Goal: Find specific page/section: Find specific page/section

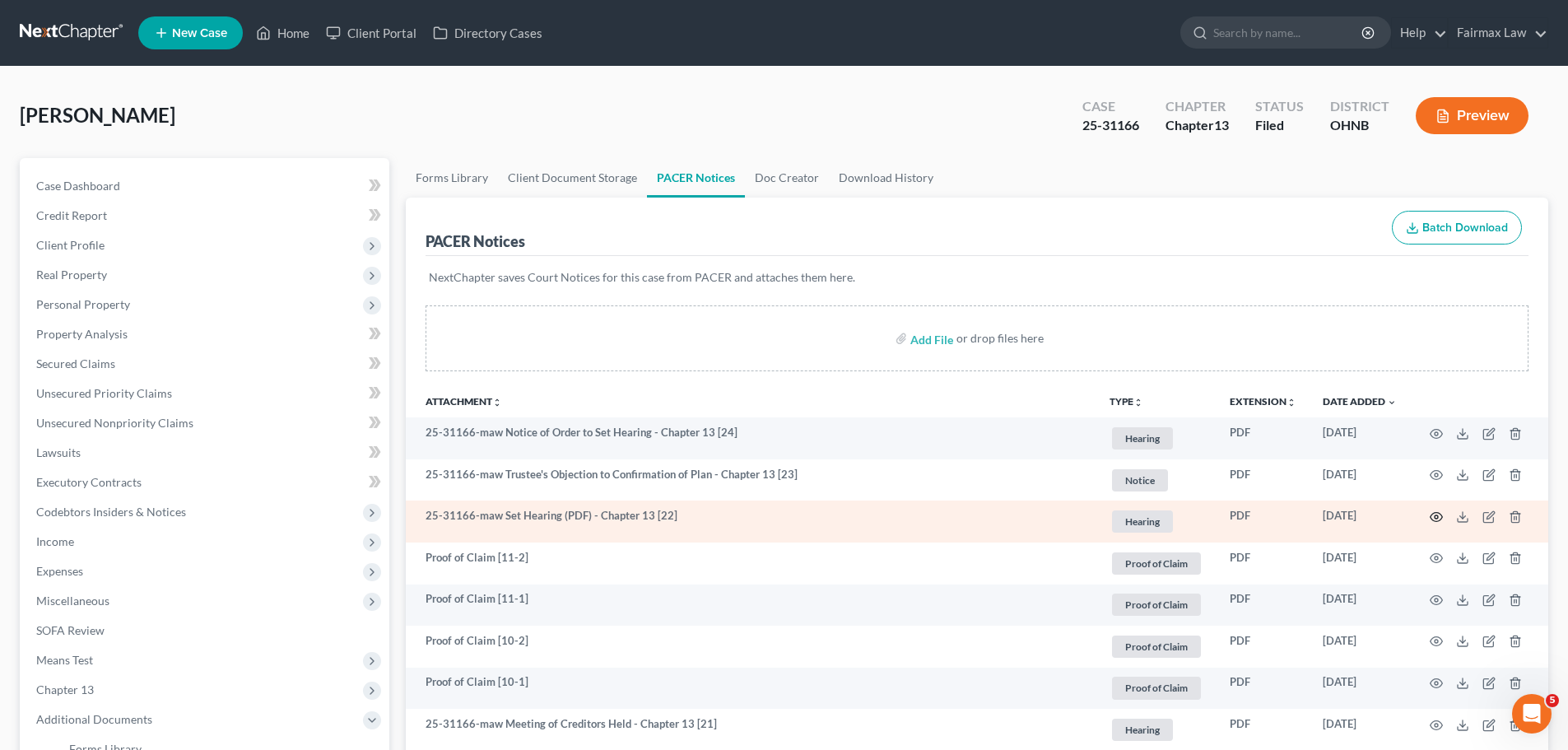
click at [1435, 511] on icon "button" at bounding box center [1437, 517] width 14 height 14
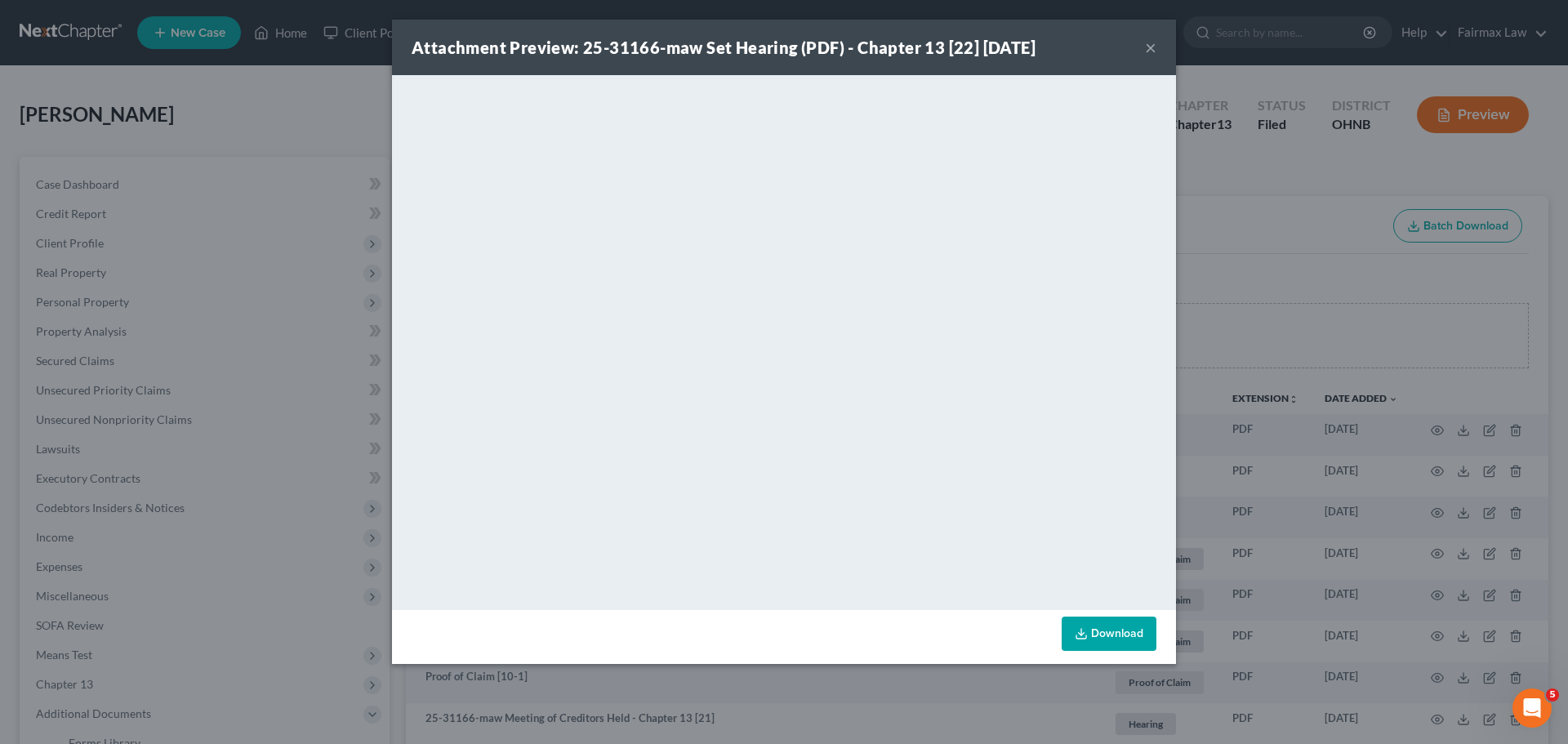
click at [1201, 252] on div "Attachment Preview: 25-31166-maw Set Hearing (PDF) - Chapter 13 [22] [DATE] × D…" at bounding box center [784, 372] width 1568 height 744
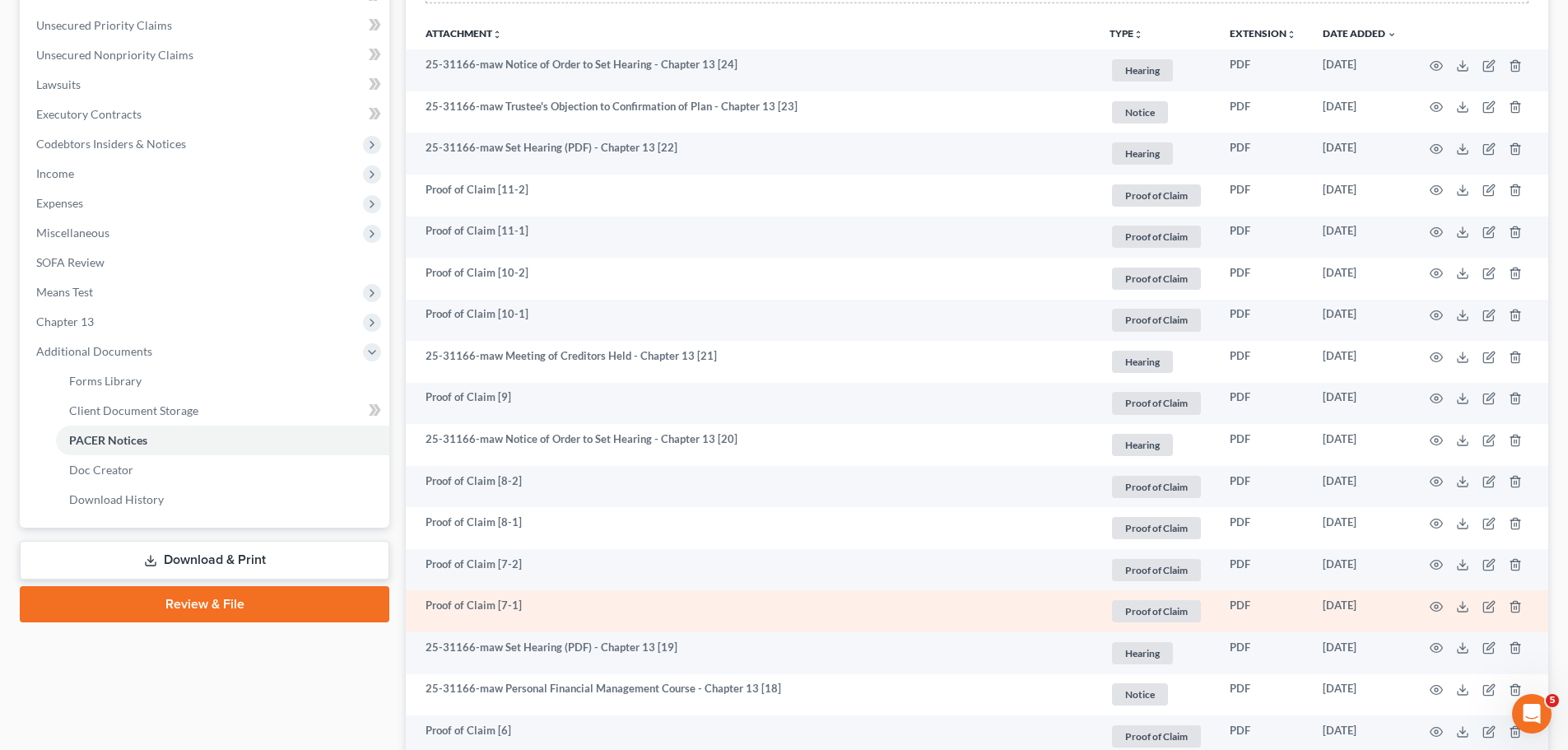
scroll to position [385, 0]
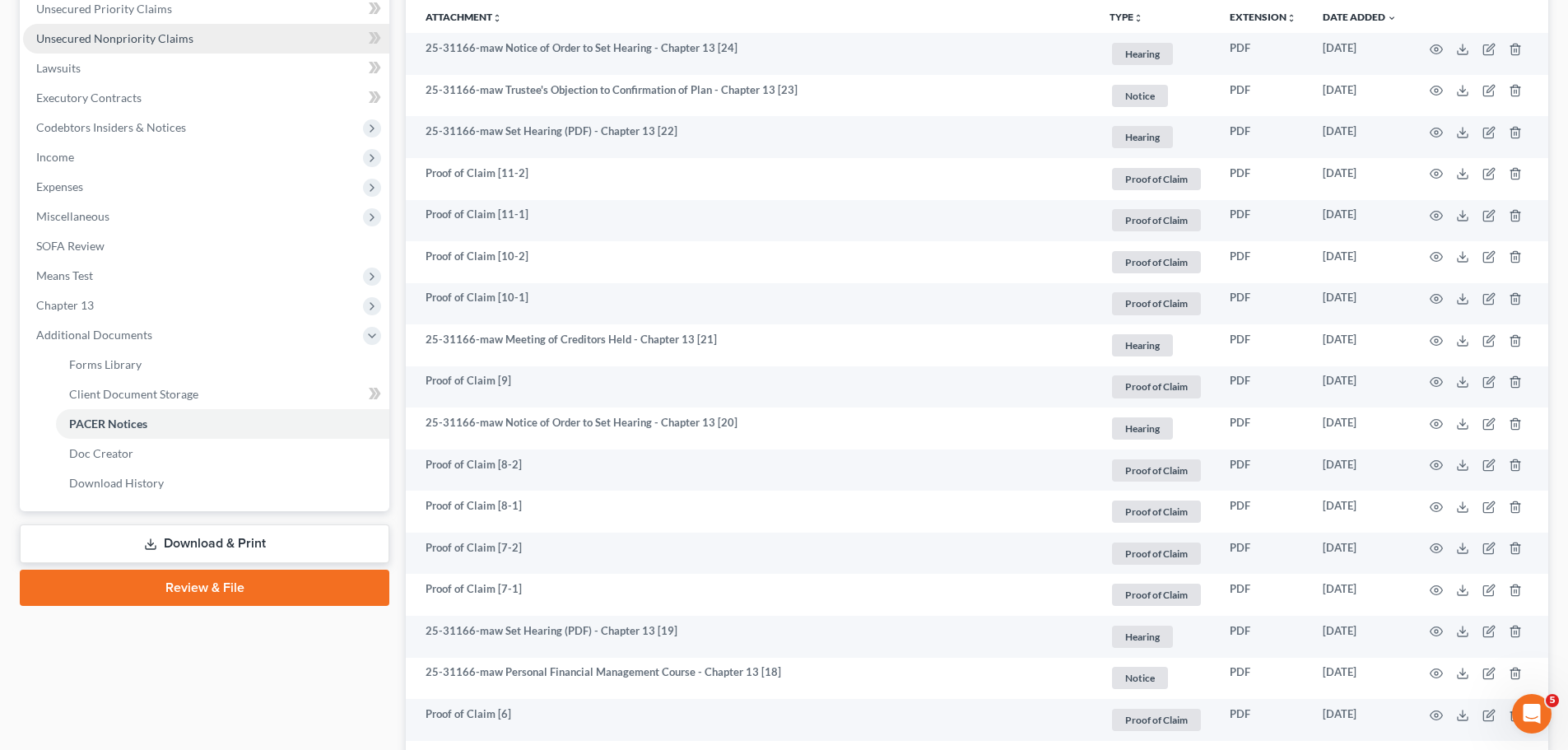
click at [126, 42] on span "Unsecured Nonpriority Claims" at bounding box center [114, 38] width 157 height 14
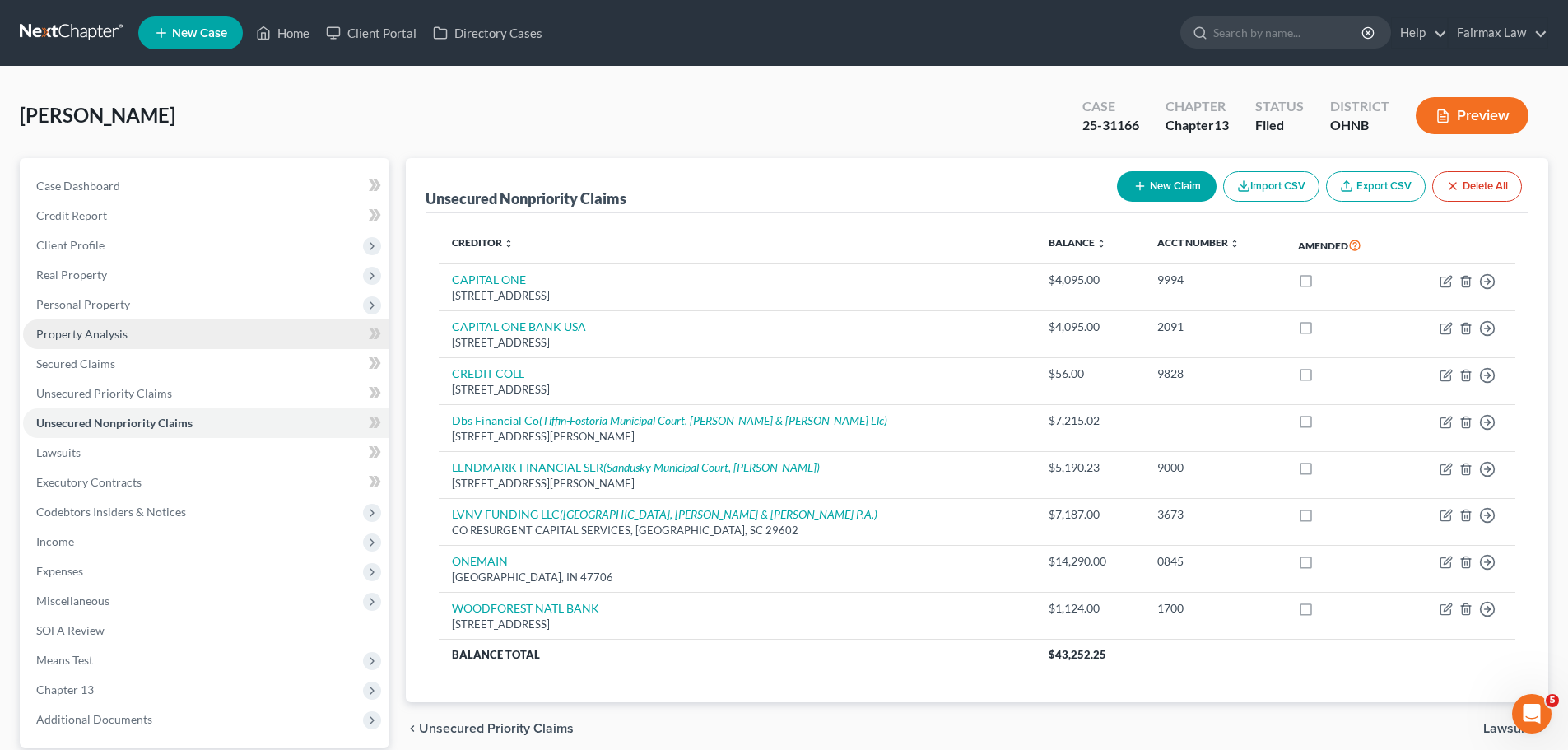
click at [120, 332] on span "Property Analysis" at bounding box center [81, 333] width 92 height 14
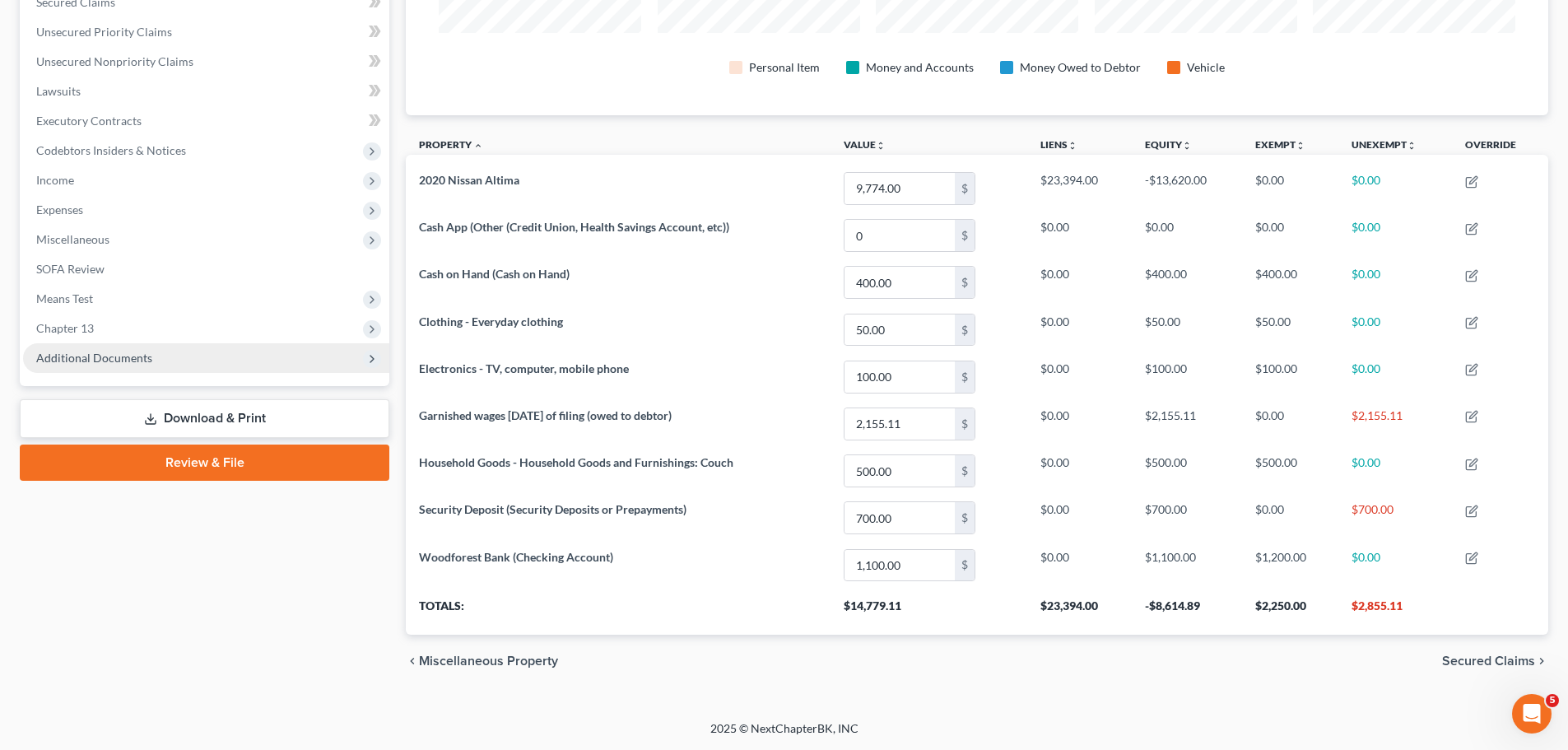
click at [203, 368] on span "Additional Documents" at bounding box center [206, 358] width 366 height 30
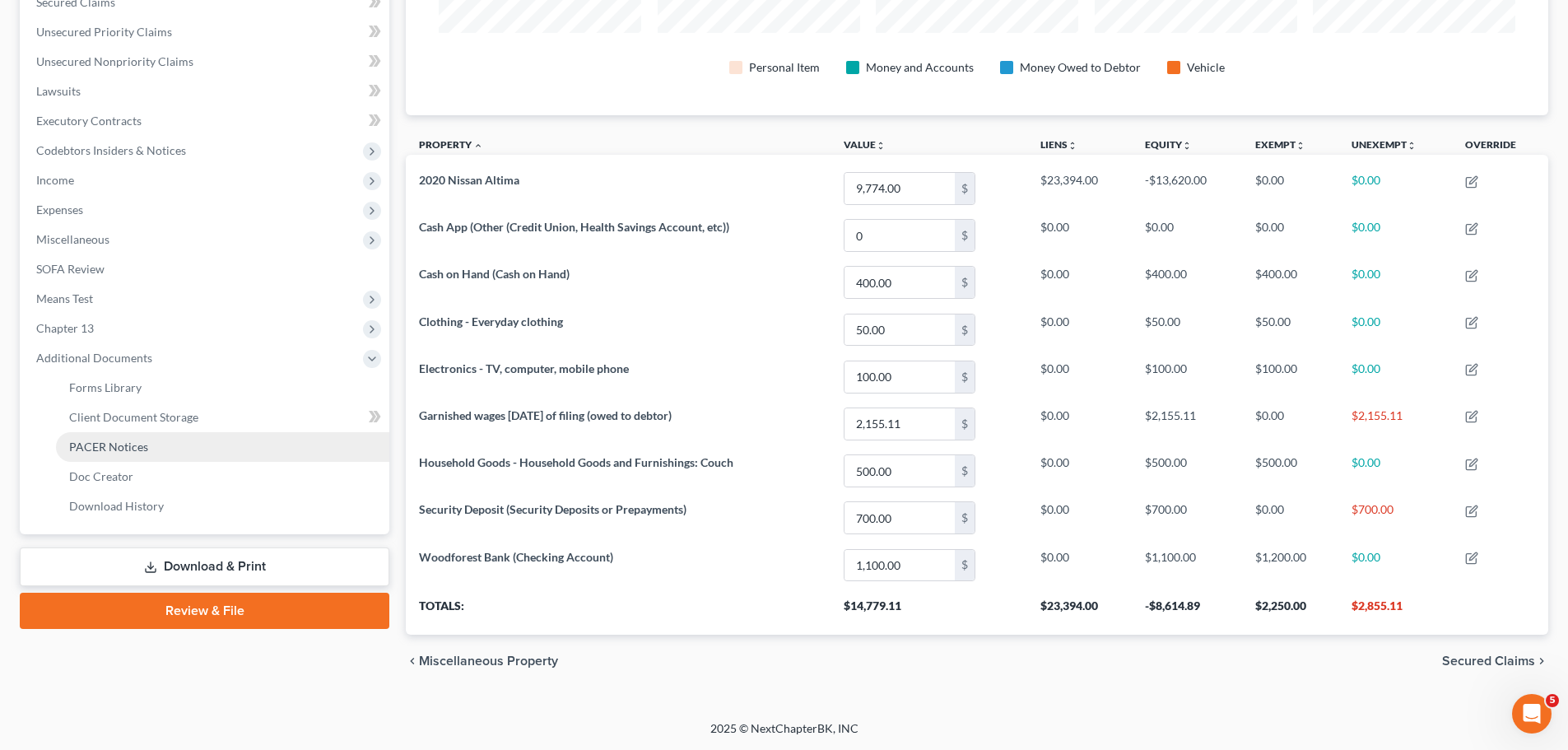
click at [155, 454] on link "PACER Notices" at bounding box center [222, 447] width 333 height 30
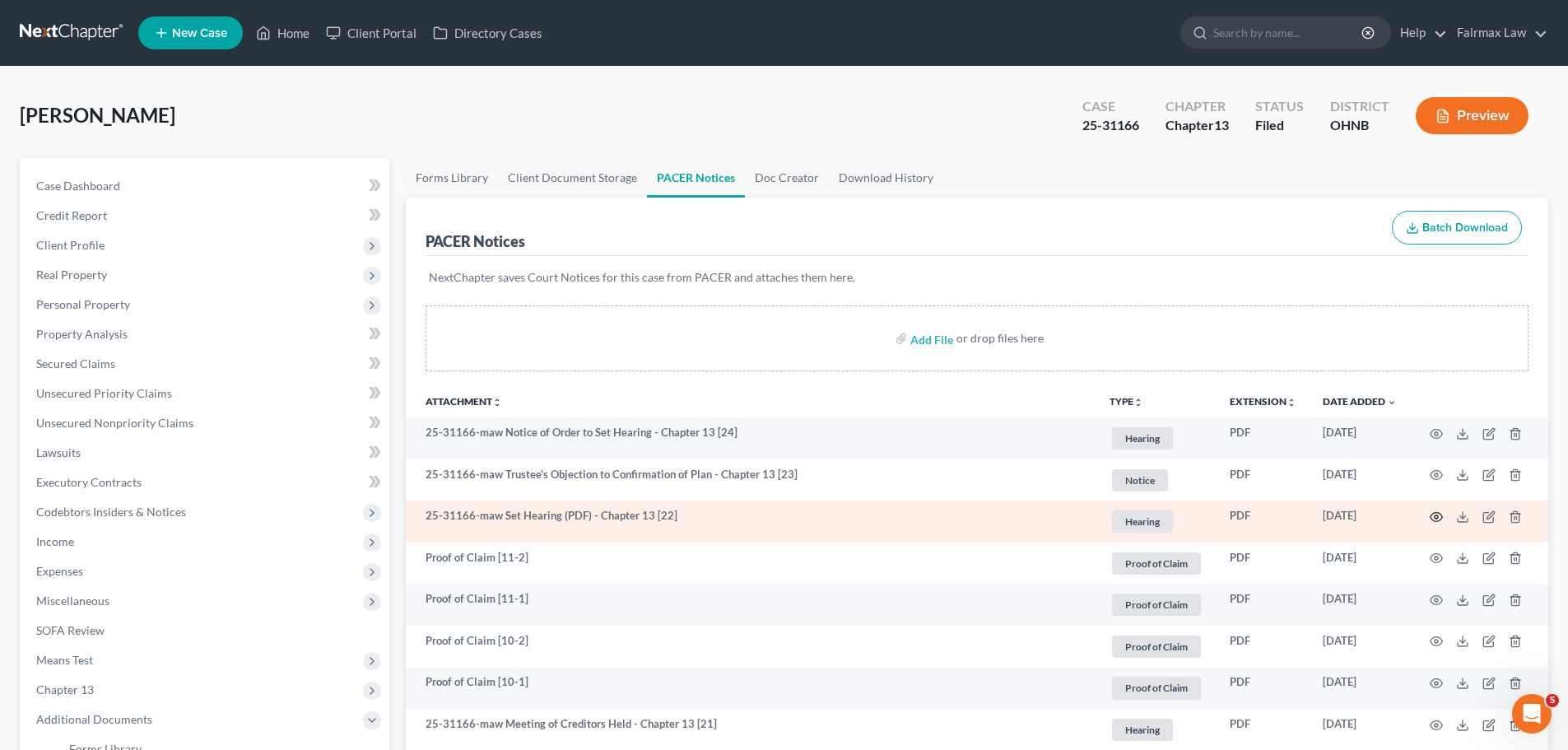
click at [1434, 513] on icon "button" at bounding box center [1437, 517] width 14 height 14
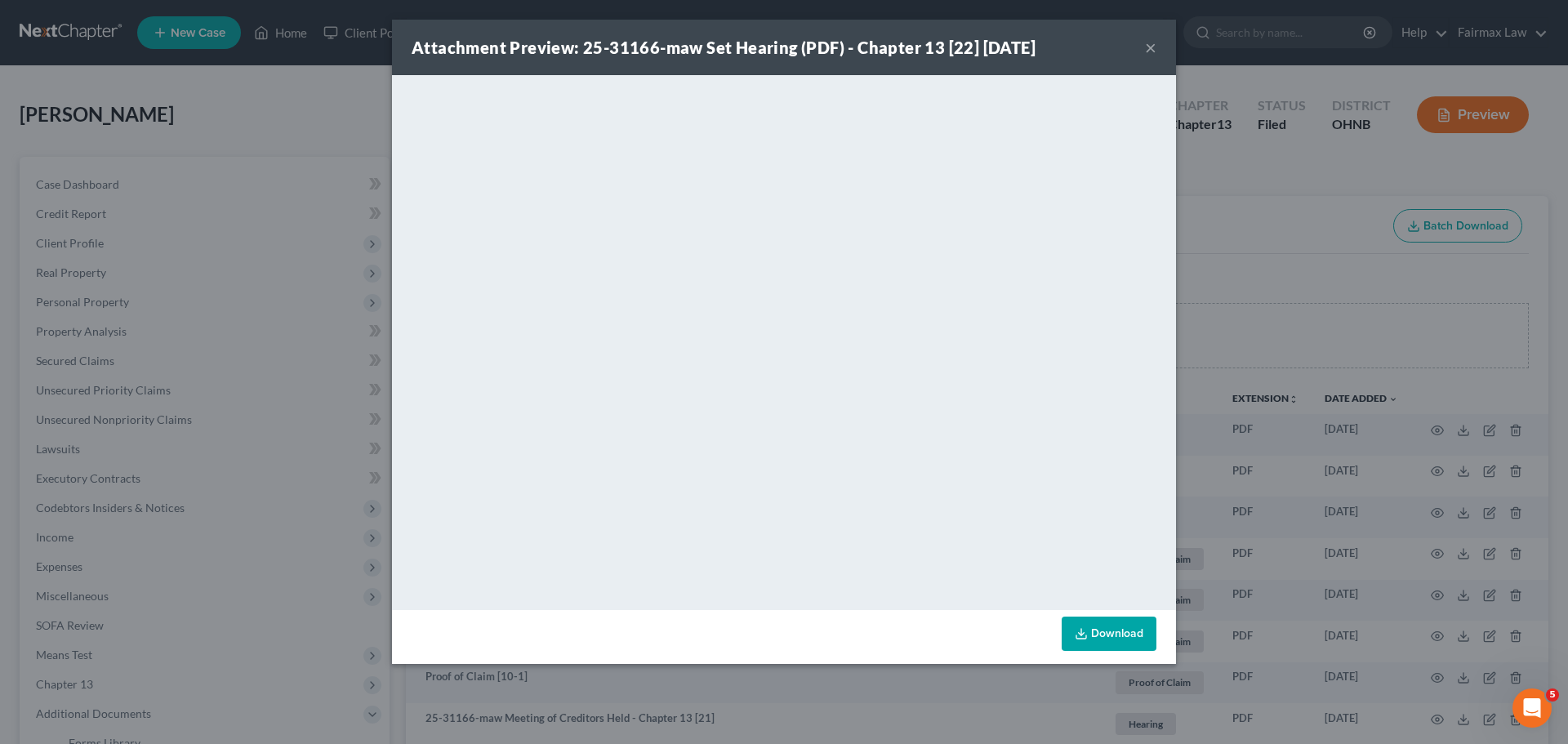
click at [1327, 179] on div "Attachment Preview: 25-31166-maw Set Hearing (PDF) - Chapter 13 [22] [DATE] × D…" at bounding box center [784, 372] width 1568 height 744
